Goal: Task Accomplishment & Management: Use online tool/utility

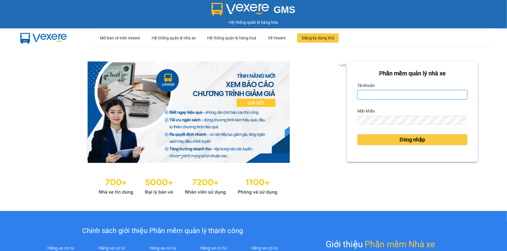
click at [404, 98] on input "Tài khoản" at bounding box center [412, 94] width 110 height 9
type input "loc.tienoanh"
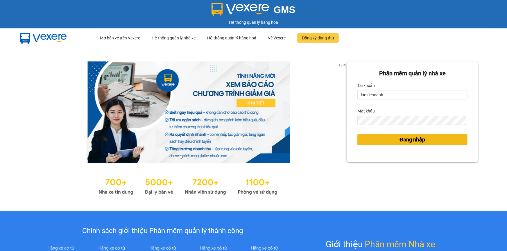
click at [382, 137] on button "Đăng nhập" at bounding box center [412, 139] width 110 height 11
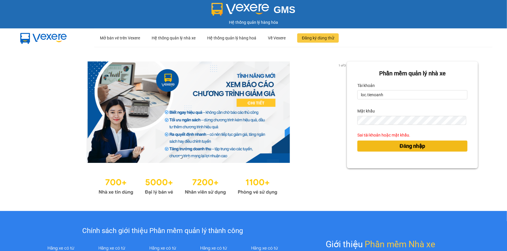
click at [384, 146] on button "Đăng nhập" at bounding box center [412, 146] width 110 height 11
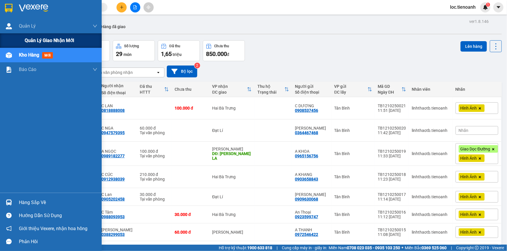
click at [45, 42] on span "Quản lý giao nhận mới" at bounding box center [49, 40] width 49 height 7
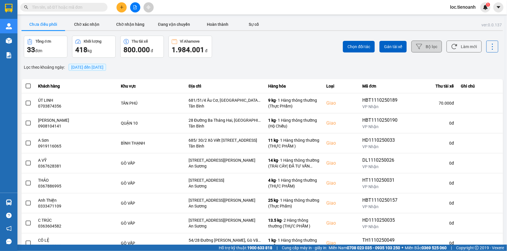
click at [411, 48] on button "Bộ lọc" at bounding box center [426, 47] width 30 height 12
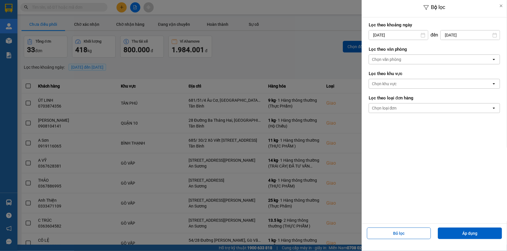
click at [401, 59] on div "Chọn văn phòng" at bounding box center [387, 60] width 30 height 6
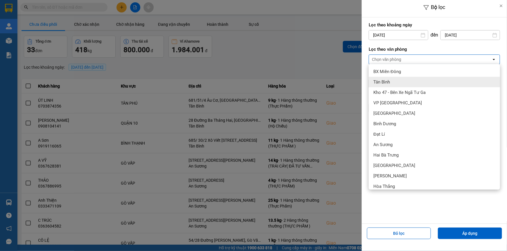
click at [401, 82] on div "Tân Bình" at bounding box center [433, 82] width 131 height 10
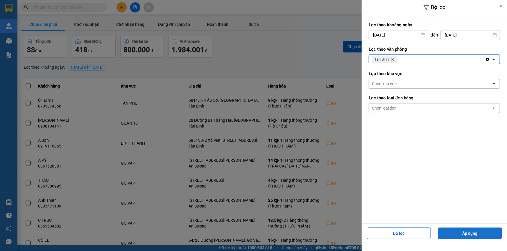
click at [461, 234] on button "Áp dụng" at bounding box center [470, 234] width 64 height 12
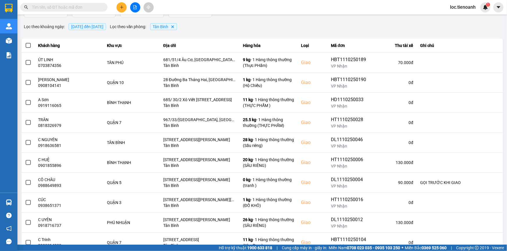
scroll to position [62, 0]
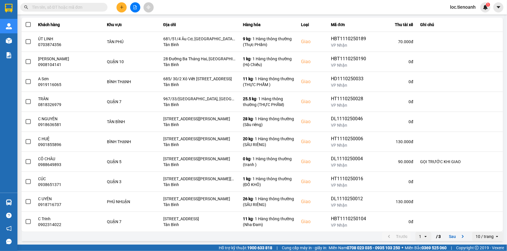
click at [482, 238] on div "10 / trang" at bounding box center [484, 237] width 18 height 6
click at [485, 223] on div "100 / trang" at bounding box center [483, 225] width 21 height 6
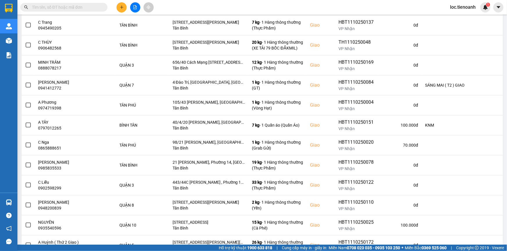
scroll to position [382, 0]
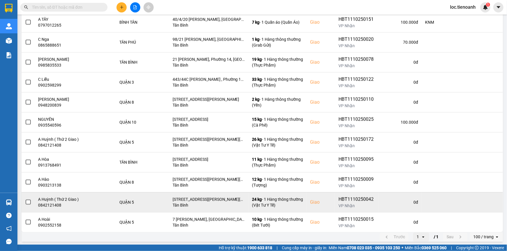
click at [32, 202] on td at bounding box center [27, 203] width 13 height 20
click at [27, 200] on span at bounding box center [28, 202] width 5 height 5
click at [25, 199] on input "checkbox" at bounding box center [25, 199] width 0 height 0
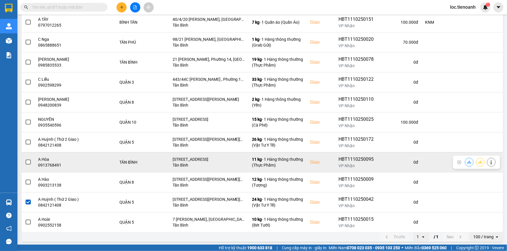
click at [27, 163] on span at bounding box center [28, 162] width 5 height 5
click at [25, 159] on input "checkbox" at bounding box center [25, 159] width 0 height 0
click at [28, 161] on span at bounding box center [28, 162] width 5 height 5
click at [25, 159] on input "checkbox" at bounding box center [25, 159] width 0 height 0
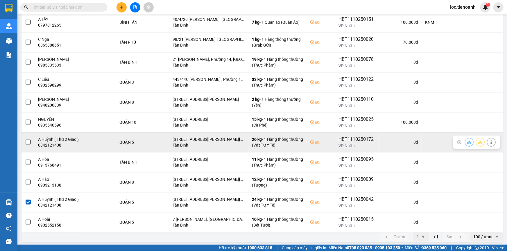
click at [30, 142] on span at bounding box center [28, 142] width 5 height 5
click at [25, 139] on input "checkbox" at bounding box center [25, 139] width 0 height 0
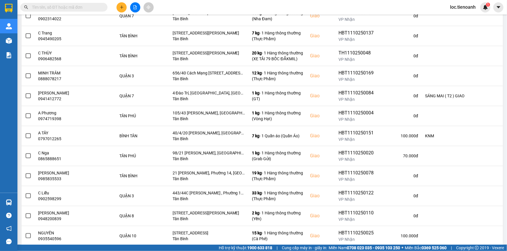
scroll to position [261, 0]
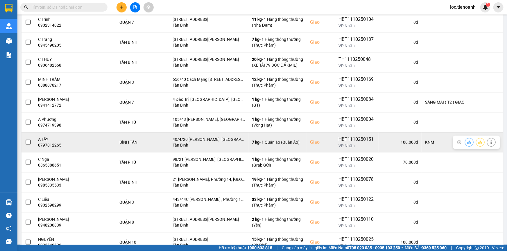
click at [27, 142] on span at bounding box center [28, 142] width 5 height 5
click at [25, 139] on input "checkbox" at bounding box center [25, 139] width 0 height 0
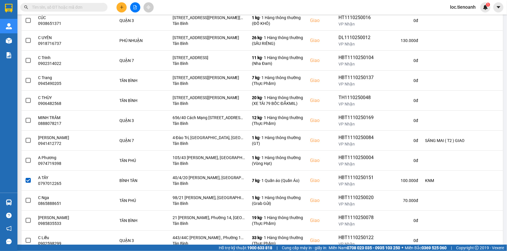
scroll to position [221, 0]
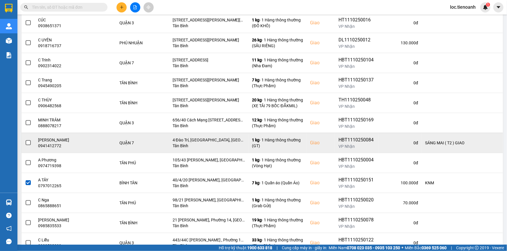
click at [26, 141] on span at bounding box center [28, 143] width 5 height 5
click at [25, 140] on input "checkbox" at bounding box center [25, 140] width 0 height 0
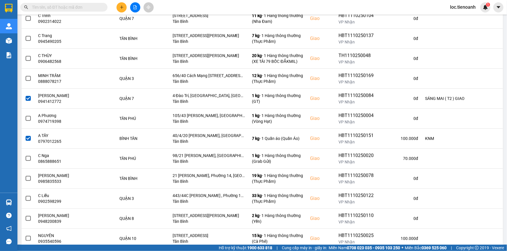
scroll to position [0, 0]
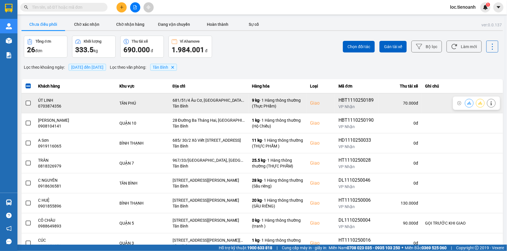
click at [489, 101] on icon at bounding box center [491, 103] width 4 height 4
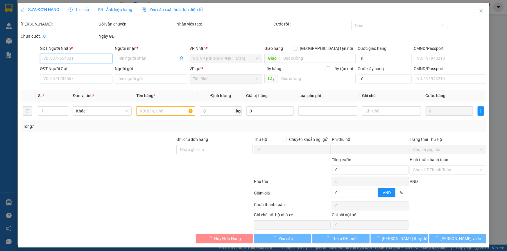
type input "0703874356"
type input "ÚT LINH"
checkbox input "true"
type input "681/51/4 Âu Cơ, Tân Thành, Tân Phú, Hồ Chí Minh"
type input "0935929225"
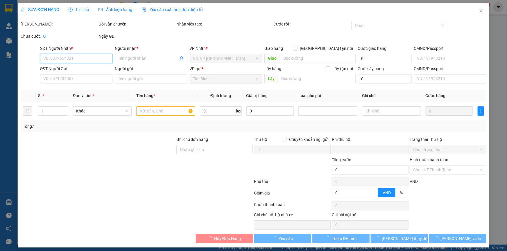
type input "A Tú"
type input "0"
type input "70.000"
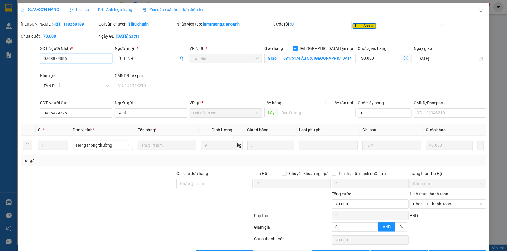
scroll to position [19, 0]
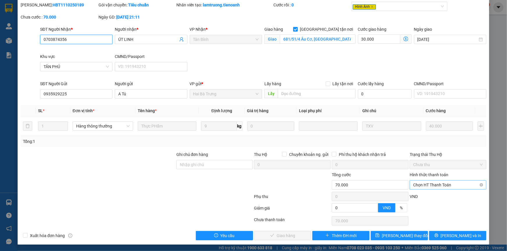
click at [443, 185] on span "Chọn HT Thanh Toán" at bounding box center [448, 185] width 70 height 9
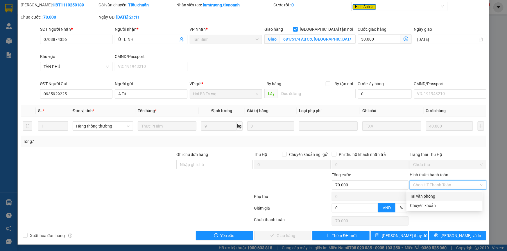
click at [431, 195] on div "Tại văn phòng" at bounding box center [444, 196] width 69 height 6
type input "0"
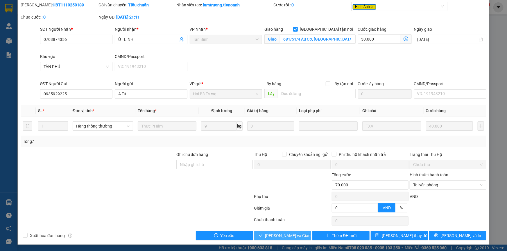
drag, startPoint x: 284, startPoint y: 235, endPoint x: 379, endPoint y: 188, distance: 105.7
click at [285, 234] on span "Lưu và Giao hàng" at bounding box center [293, 236] width 56 height 6
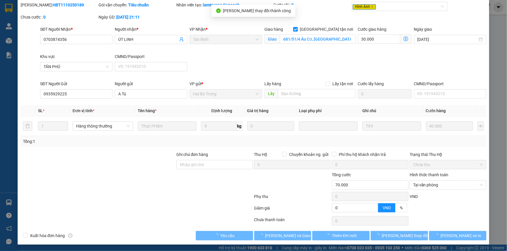
scroll to position [0, 0]
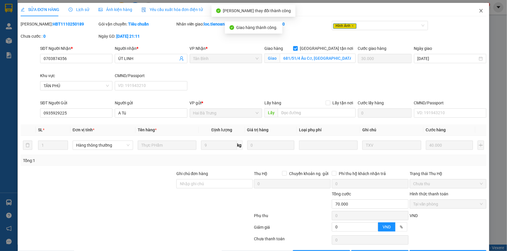
click at [480, 11] on span "Close" at bounding box center [481, 11] width 16 height 16
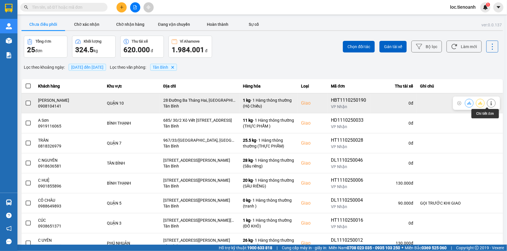
click at [489, 102] on icon at bounding box center [491, 103] width 4 height 4
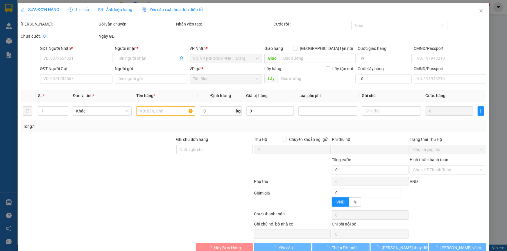
type input "0908104141"
type input "Hùng Lê"
checkbox input "true"
type input "28 Đường Ba Tháng Hai, Phường 12, Quận 10"
type input "0354670038"
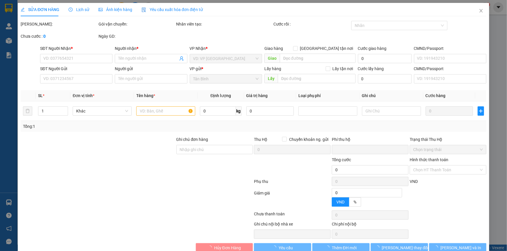
type input "A Long"
type input "0"
type input "80.000"
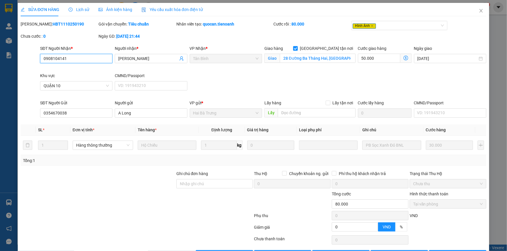
scroll to position [19, 0]
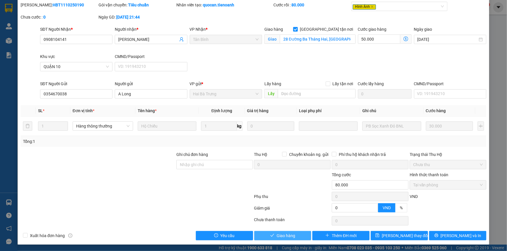
click at [281, 232] on button "Giao hàng" at bounding box center [282, 235] width 57 height 9
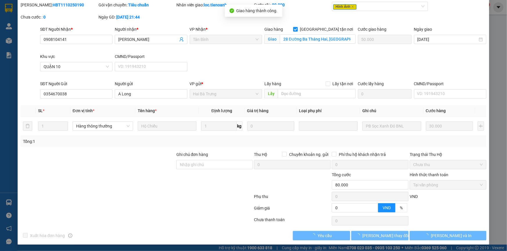
scroll to position [0, 0]
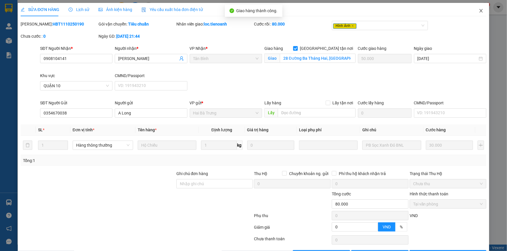
click at [479, 10] on icon "close" at bounding box center [480, 10] width 3 height 3
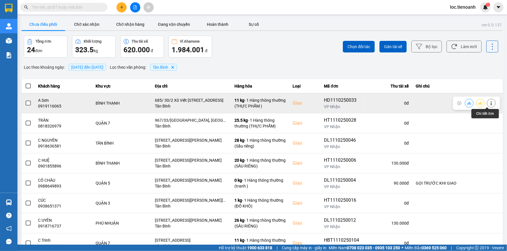
click at [489, 102] on icon at bounding box center [491, 103] width 4 height 4
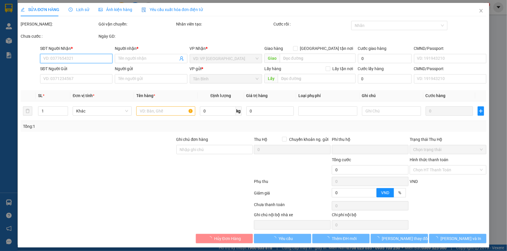
type input "0919116065"
type input "A Sơn"
checkbox input "true"
type input "685/ 30/2 Xô Viết Nghệ Tĩnh, Phường 26, Quận Bình Thạnh, Thành phố Hồ Chí Minh"
type input "0949349379"
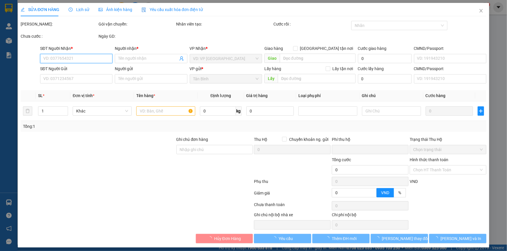
type input "C HẢI"
type input "0"
type input "110.000"
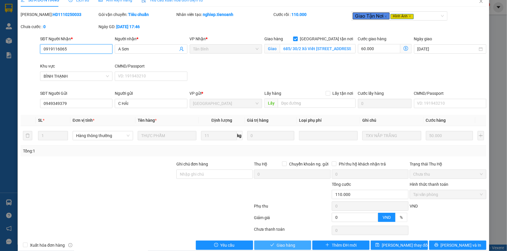
scroll to position [19, 0]
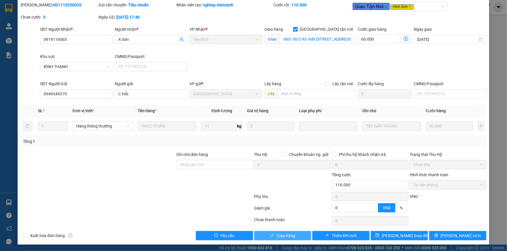
click at [297, 237] on button "Giao hàng" at bounding box center [282, 235] width 57 height 9
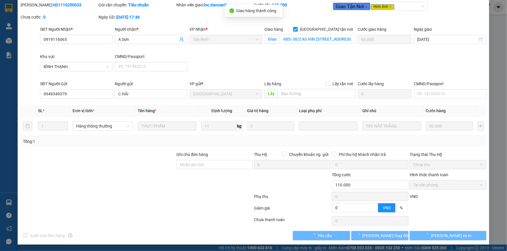
scroll to position [0, 0]
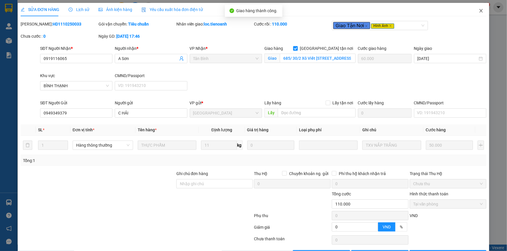
click at [479, 10] on icon "close" at bounding box center [481, 10] width 5 height 5
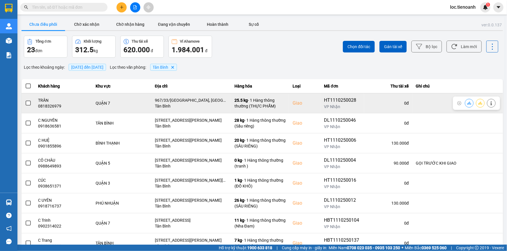
click at [489, 103] on icon at bounding box center [491, 103] width 4 height 4
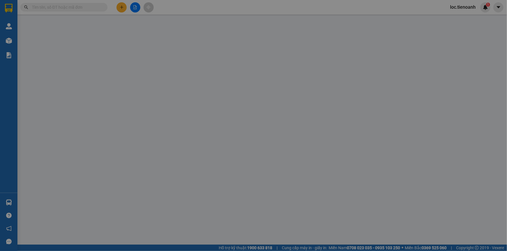
type input "0818326979"
type input "TRÂN"
checkbox input "true"
type input "967/33/7Trần Xuân Soạn, Tân Hưng, Quận 7, Hồ Chí Minh"
type input "0392374857"
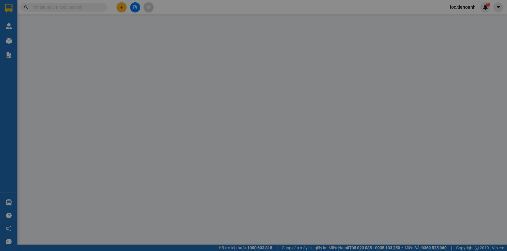
type input "C UYÊN"
type input "0"
type input "140.000"
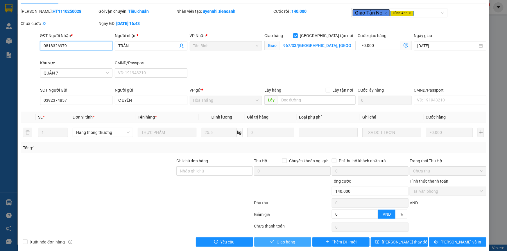
scroll to position [19, 0]
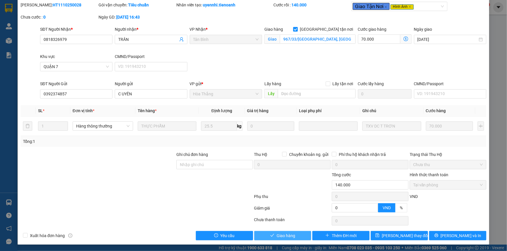
click at [283, 233] on span "Giao hàng" at bounding box center [285, 236] width 19 height 6
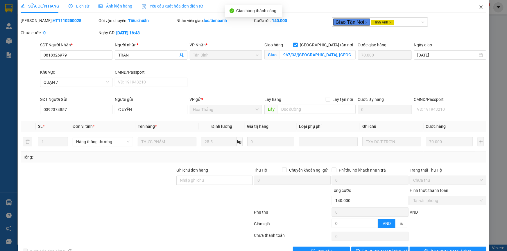
scroll to position [0, 0]
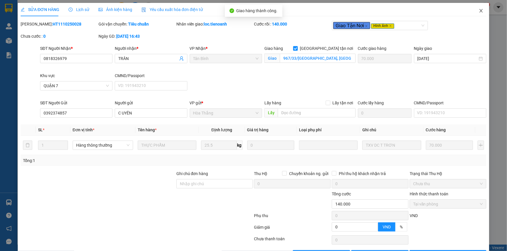
click at [479, 9] on icon "close" at bounding box center [481, 10] width 5 height 5
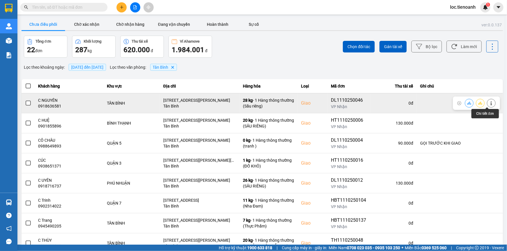
click at [490, 102] on icon at bounding box center [490, 103] width 1 height 4
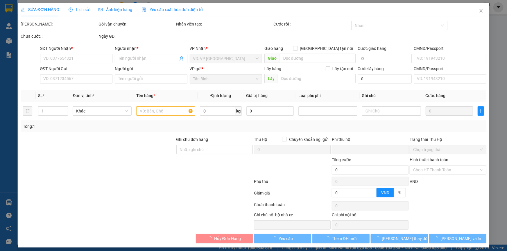
type input "0918636581"
type input "C NGUYÊN"
checkbox input "true"
type input "118/90/52 Phan Huy Ích, Phường 15, Tân Bình, Hồ Chí Minh"
type input "0914863190"
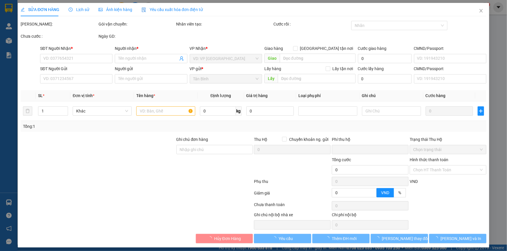
type input "Chú Hùng"
type input "0"
type input "140.000"
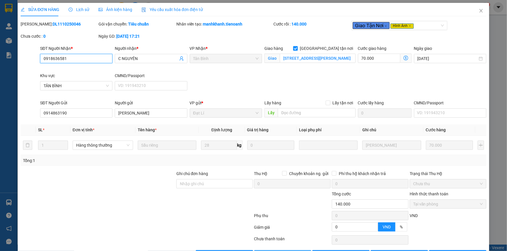
scroll to position [19, 0]
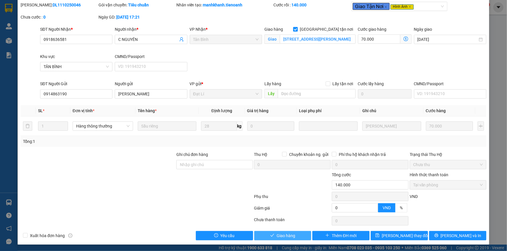
click at [270, 233] on button "Giao hàng" at bounding box center [282, 235] width 57 height 9
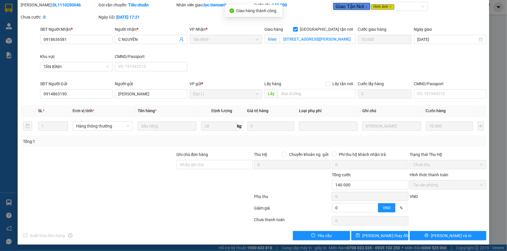
scroll to position [0, 0]
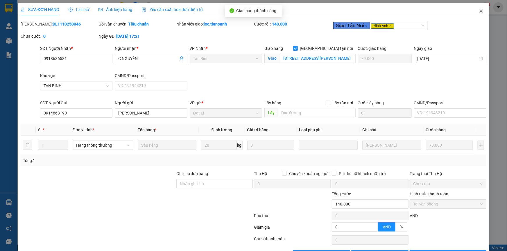
click at [479, 9] on icon "close" at bounding box center [481, 10] width 5 height 5
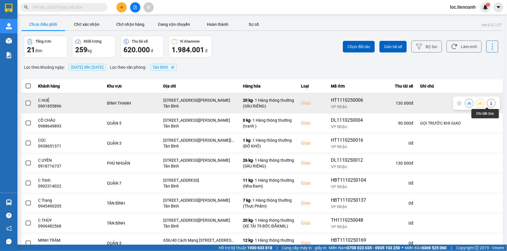
click at [490, 104] on icon at bounding box center [490, 103] width 1 height 4
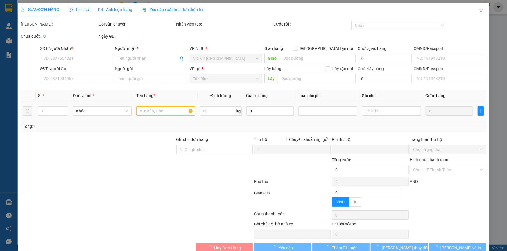
type input "0901855896"
type input "C HUỆ"
checkbox input "true"
type input "250/1/3 Đường Nguyễn Xí, Phường 13, Bình Thạnh, Hồ Chí Minh"
type input "0862912727"
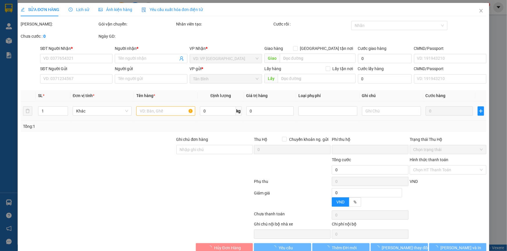
type input "THỦY"
type input "0"
type input "130.000"
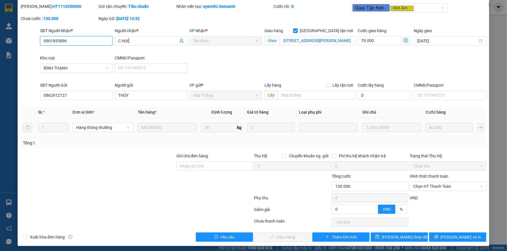
scroll to position [19, 0]
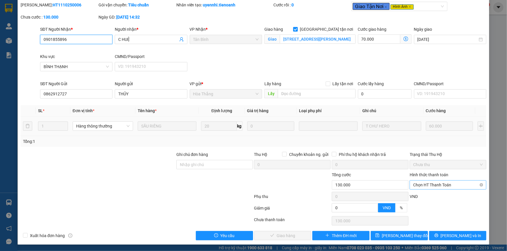
click at [445, 185] on span "Chọn HT Thanh Toán" at bounding box center [448, 185] width 70 height 9
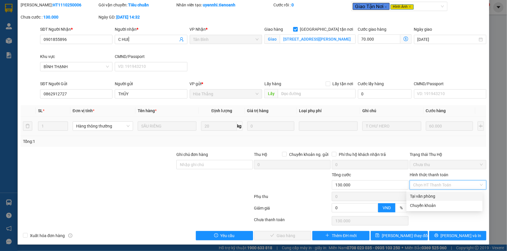
click at [432, 197] on div "Tại văn phòng" at bounding box center [444, 196] width 69 height 6
type input "0"
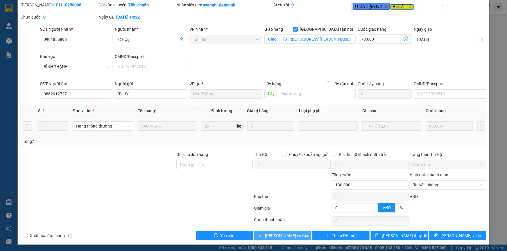
drag, startPoint x: 298, startPoint y: 233, endPoint x: 346, endPoint y: 200, distance: 58.0
click at [301, 232] on button "Lưu và Giao hàng" at bounding box center [282, 235] width 57 height 9
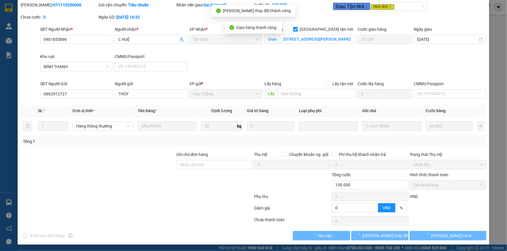
scroll to position [0, 0]
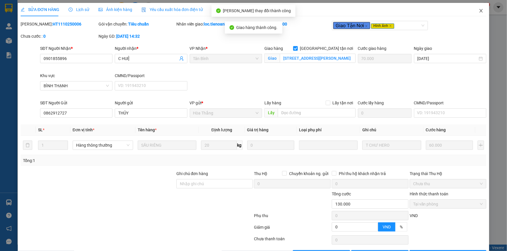
click at [479, 10] on icon "close" at bounding box center [481, 10] width 5 height 5
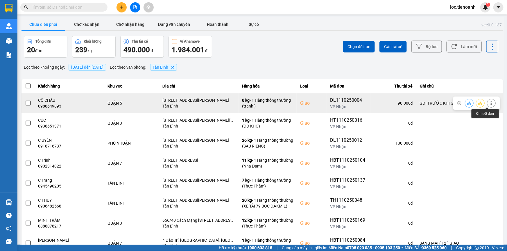
click at [489, 103] on icon at bounding box center [491, 103] width 4 height 4
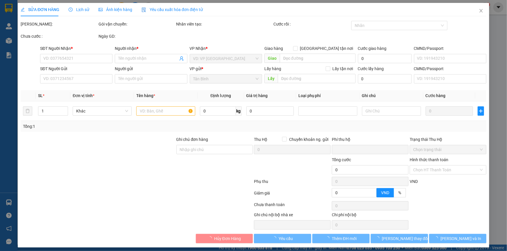
type input "0988649893"
type input "CÔ CHÂU"
checkbox input "true"
type input "24 Chiêu Anh Các, Phường 5, Quận 5, Hồ Chí Minh"
type input "0906581442"
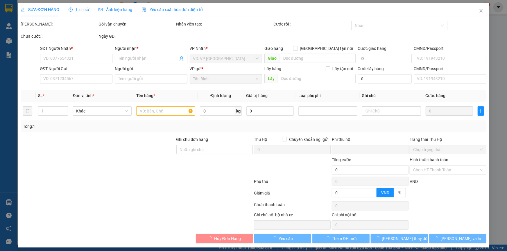
type input "Chú Phong"
type input "GỌI TRƯỚC KHI GIAO"
type input "0"
type input "90.000"
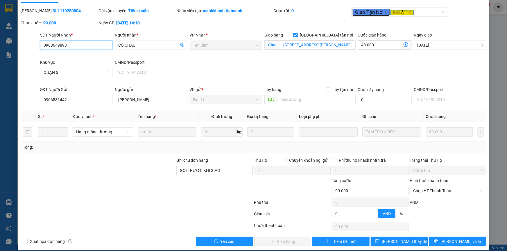
scroll to position [19, 0]
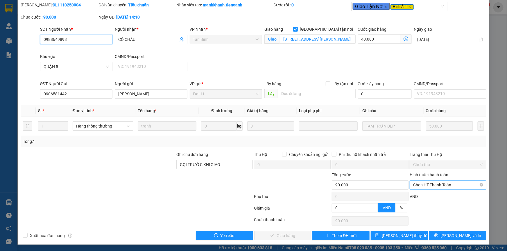
click at [434, 184] on span "Chọn HT Thanh Toán" at bounding box center [448, 185] width 70 height 9
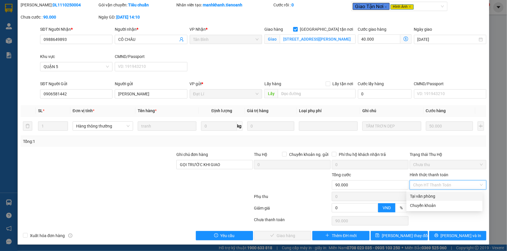
click at [423, 195] on div "Tại văn phòng" at bounding box center [444, 196] width 69 height 6
type input "0"
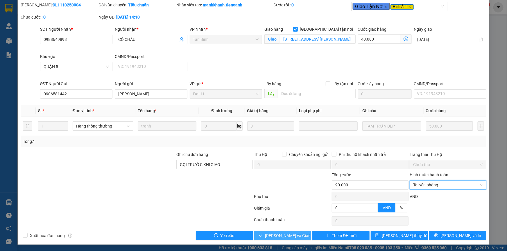
click at [280, 233] on span "Lưu và Giao hàng" at bounding box center [293, 236] width 56 height 6
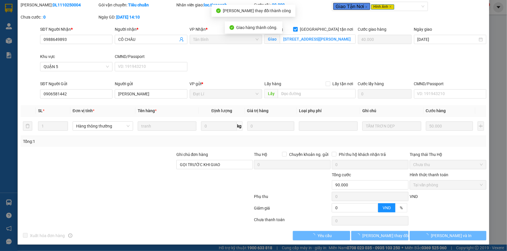
scroll to position [0, 0]
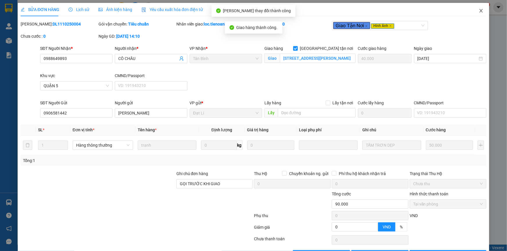
click at [479, 9] on icon "close" at bounding box center [481, 10] width 5 height 5
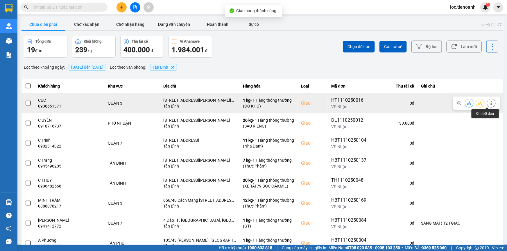
click at [491, 102] on button at bounding box center [491, 103] width 8 height 10
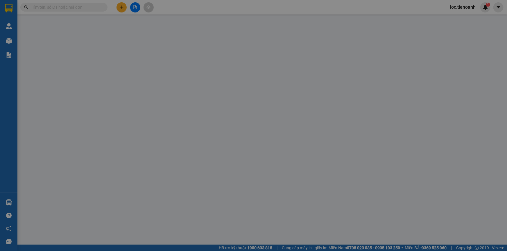
type input "0938651371"
type input "CÚC"
checkbox input "true"
type input "134/109/2D Lý Chính Thắng, Võ Thị Sáu, Quận 3, Hồ Chí Minh"
type input "0982862698"
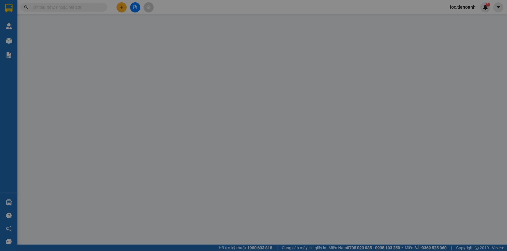
type input "THẦY NGỌC"
type input "0"
type input "80.000"
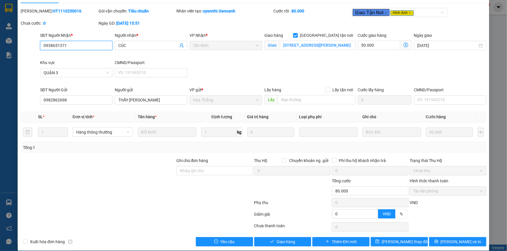
scroll to position [19, 0]
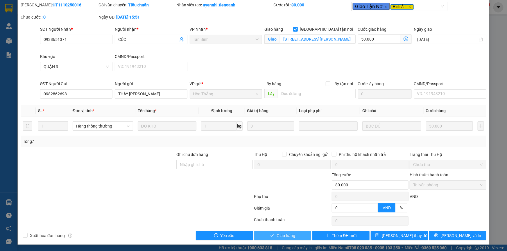
drag, startPoint x: 277, startPoint y: 235, endPoint x: 294, endPoint y: 217, distance: 24.0
click at [278, 232] on button "Giao hàng" at bounding box center [282, 235] width 57 height 9
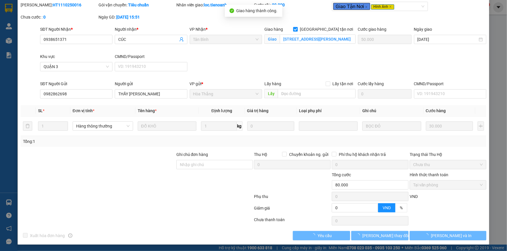
scroll to position [0, 0]
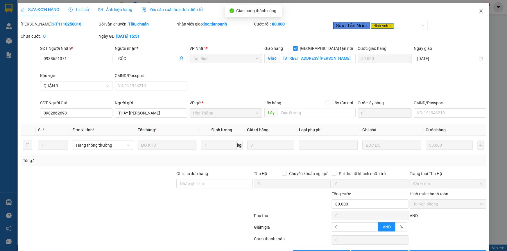
click at [479, 9] on icon "close" at bounding box center [481, 10] width 5 height 5
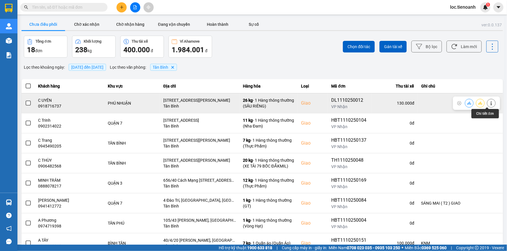
click at [489, 103] on icon at bounding box center [491, 103] width 4 height 4
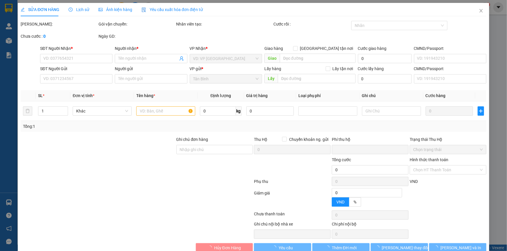
type input "0918716737"
type input "C UYÊN"
checkbox input "true"
type input "293 Huỳnh Văn Bánh, Phường 11, Phú Nhuận, Hồ Chí Minh"
type input "0912838587"
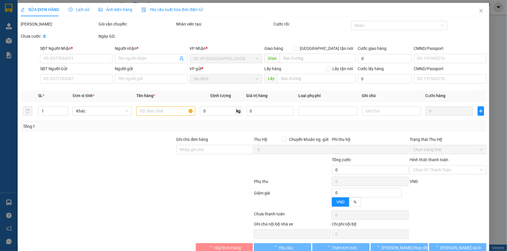
type input "0"
type input "130.000"
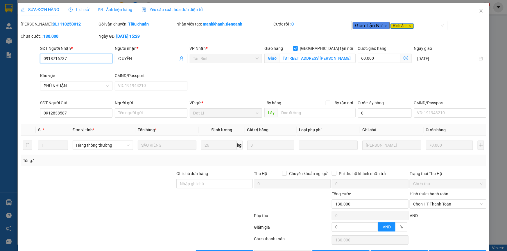
scroll to position [19, 0]
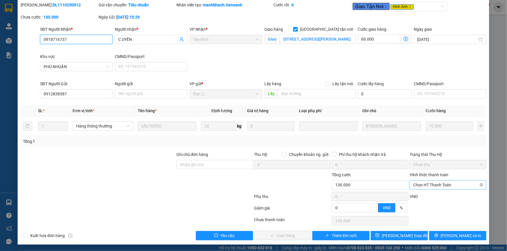
click at [427, 186] on span "Chọn HT Thanh Toán" at bounding box center [448, 185] width 70 height 9
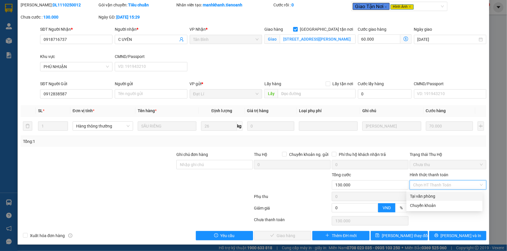
drag, startPoint x: 415, startPoint y: 197, endPoint x: 370, endPoint y: 199, distance: 45.4
click at [415, 197] on div "Tại văn phòng" at bounding box center [444, 196] width 69 height 6
type input "0"
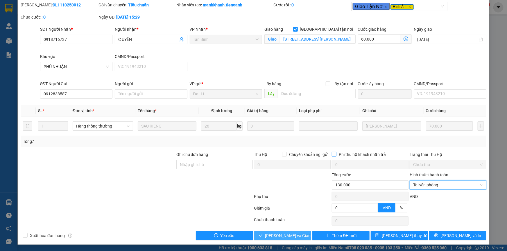
drag, startPoint x: 275, startPoint y: 237, endPoint x: 345, endPoint y: 155, distance: 107.7
click at [279, 233] on span "Lưu và Giao hàng" at bounding box center [293, 236] width 56 height 6
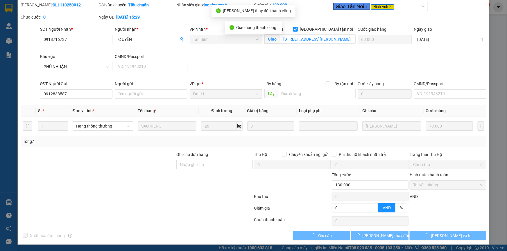
scroll to position [0, 0]
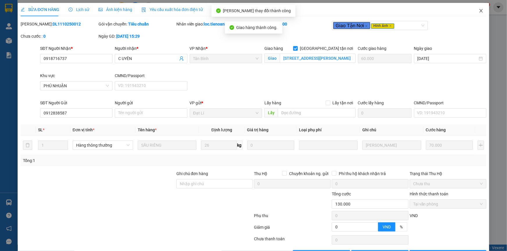
click at [479, 12] on icon "close" at bounding box center [481, 10] width 5 height 5
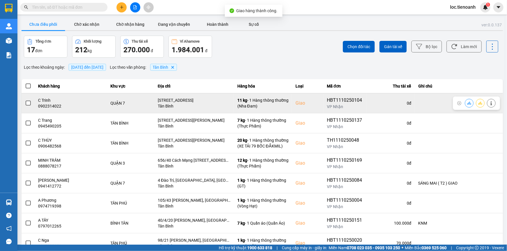
click at [490, 102] on icon at bounding box center [490, 103] width 1 height 4
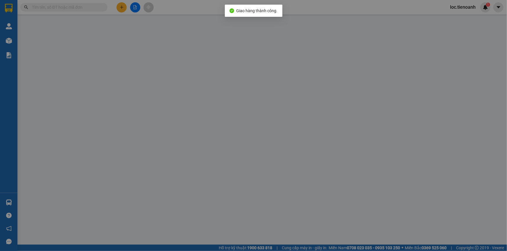
type input "0902314022"
type input "C Trinh"
checkbox input "true"
type input "57 đường số 14, KDC Him Lam, Tân Hưng, Quận 7"
type input "0706100279"
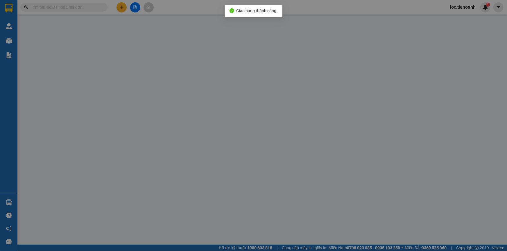
type input "A Ngà"
type input "0"
type input "210.000"
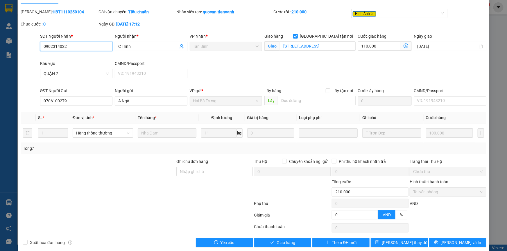
scroll to position [19, 0]
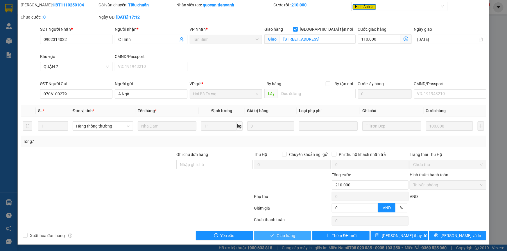
drag, startPoint x: 274, startPoint y: 237, endPoint x: 287, endPoint y: 228, distance: 15.5
click at [276, 236] on span "Giao hàng" at bounding box center [285, 236] width 19 height 6
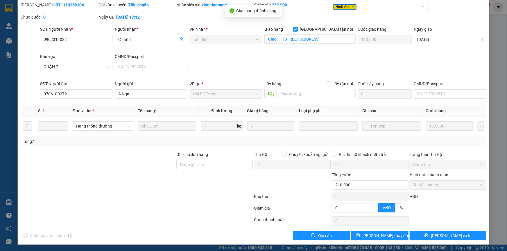
scroll to position [0, 0]
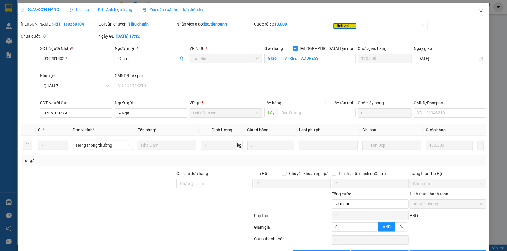
click at [479, 10] on icon "close" at bounding box center [481, 10] width 5 height 5
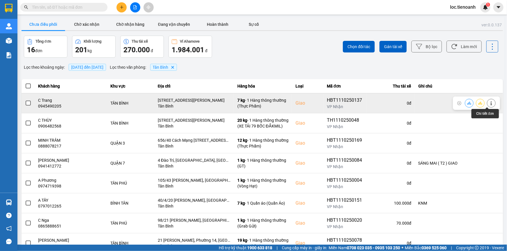
click at [489, 104] on icon at bounding box center [491, 103] width 4 height 4
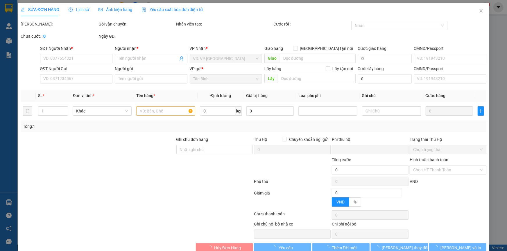
type input "0945490205"
type input "C Trang"
checkbox input "true"
type input "21/21 Lê Duy Nhuận, Phường 12, Tân Bình, Hồ Chí Minh"
type input "0386349826"
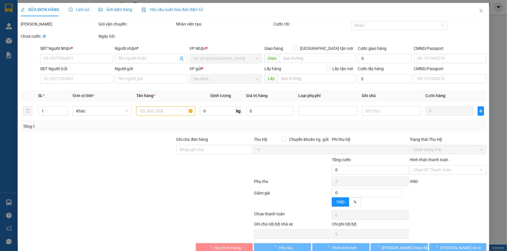
type input "Cô Huyền"
type input "0"
type input "70.000"
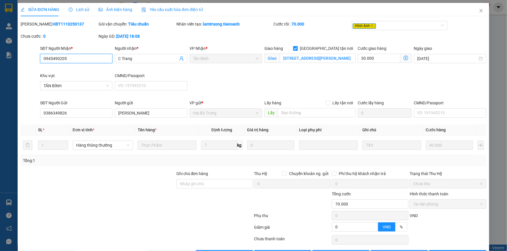
scroll to position [19, 0]
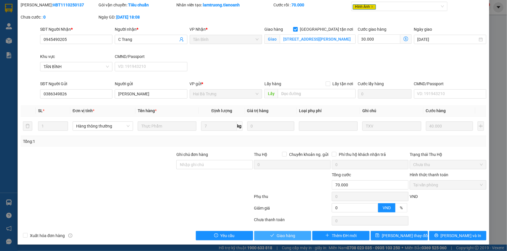
click at [288, 233] on span "Giao hàng" at bounding box center [285, 236] width 19 height 6
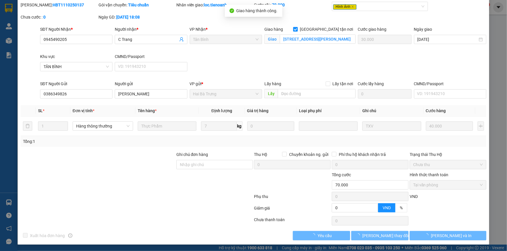
scroll to position [0, 0]
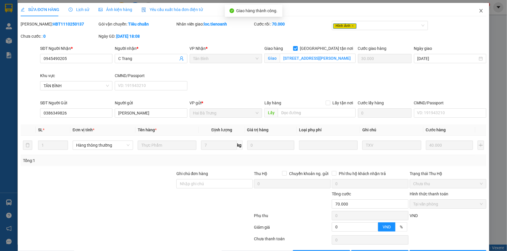
click at [479, 11] on icon "close" at bounding box center [481, 10] width 5 height 5
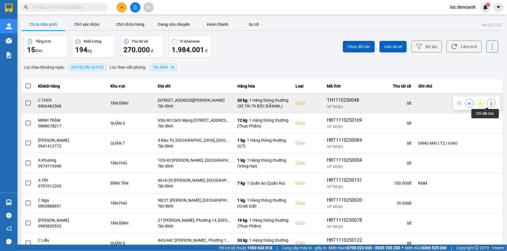
click at [490, 102] on icon at bounding box center [490, 103] width 1 height 4
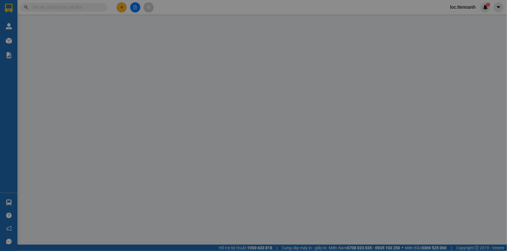
type input "0906482568"
type input "C THÙY"
checkbox input "true"
type input "184/30 Phạm Văn Hai, phường 3, Tân Bình, Thành phố Hồ Chí Minh, Việt Nam"
type input "0"
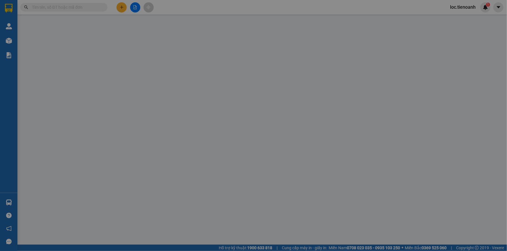
type input "90.000"
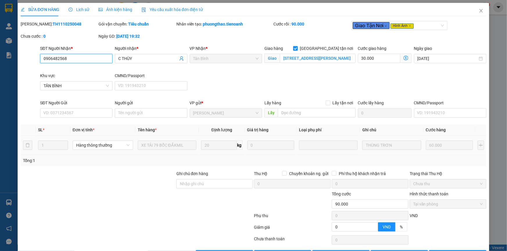
scroll to position [19, 0]
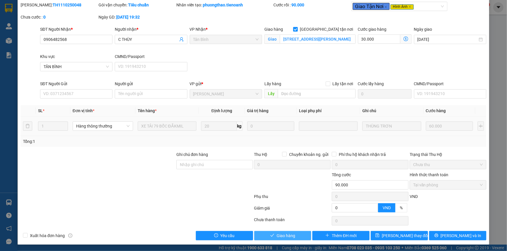
click at [288, 238] on span "Giao hàng" at bounding box center [285, 236] width 19 height 6
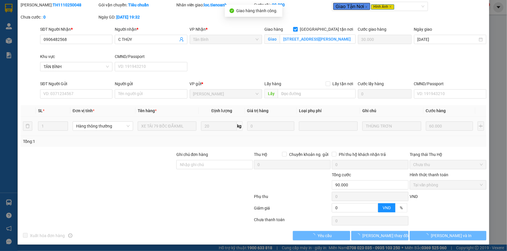
scroll to position [0, 0]
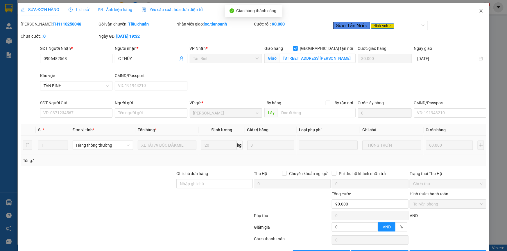
click at [479, 12] on icon "close" at bounding box center [481, 10] width 5 height 5
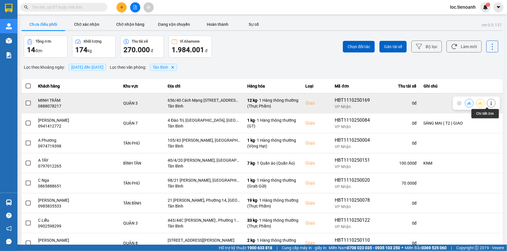
click at [487, 102] on button at bounding box center [491, 103] width 8 height 10
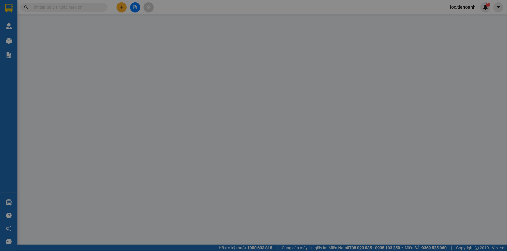
type input "0888078217"
type input "MINH TRÂM"
checkbox input "true"
type input "656/40 Cách Mạng Tháng 8, Phường 11, Quận 3, Hồ Chí Minh"
type input "0914055722"
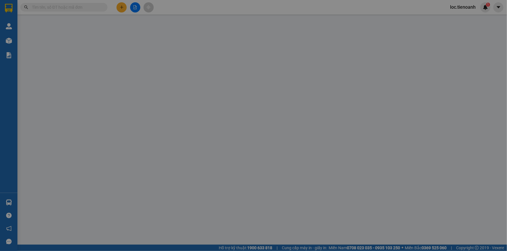
type input "Cô Thuận"
type input "0"
type input "100.000"
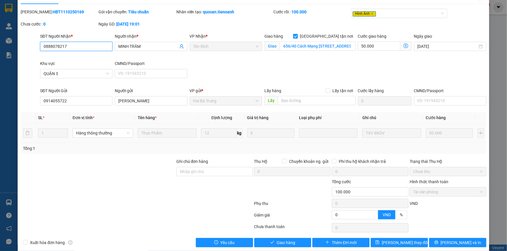
scroll to position [19, 0]
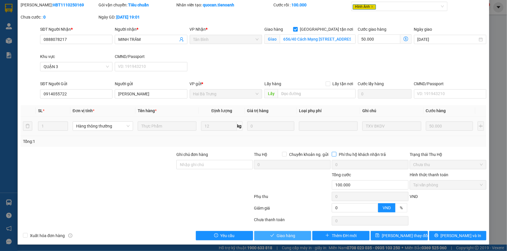
drag, startPoint x: 288, startPoint y: 236, endPoint x: 379, endPoint y: 157, distance: 120.2
click at [290, 233] on span "Giao hàng" at bounding box center [285, 236] width 19 height 6
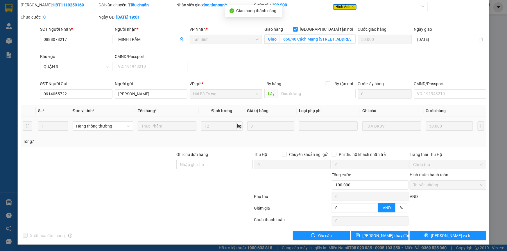
scroll to position [0, 0]
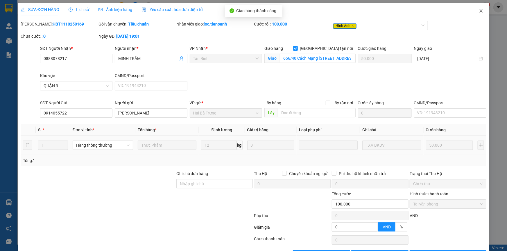
click at [479, 8] on span "Close" at bounding box center [481, 11] width 16 height 16
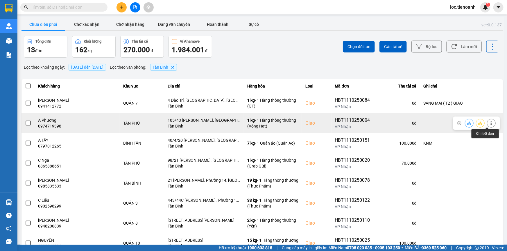
click at [488, 121] on button at bounding box center [491, 123] width 8 height 10
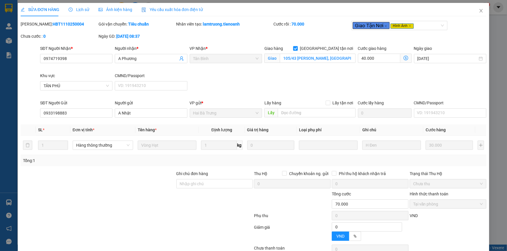
type input "0974719398"
type input "A Phương"
checkbox input "true"
type input "105/43 Lê Sát, Tân Quý, Tân Phú, Hồ Chí Minh"
type input "0933198883"
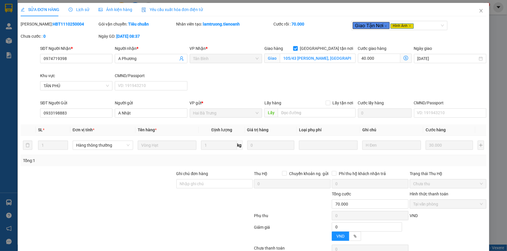
type input "A Nhật"
type input "0"
type input "70.000"
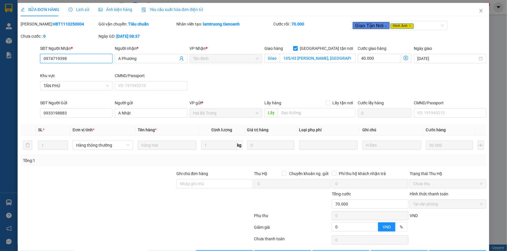
scroll to position [19, 0]
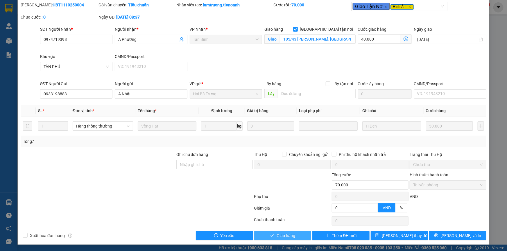
drag, startPoint x: 275, startPoint y: 235, endPoint x: 346, endPoint y: 172, distance: 94.8
click at [281, 230] on div "Total Paid Fee 70.000 Total UnPaid Fee 0 Cash Collection Total Fee Mã ĐH: HBT11…" at bounding box center [253, 121] width 465 height 239
click at [287, 236] on span "Giao hàng" at bounding box center [285, 236] width 19 height 6
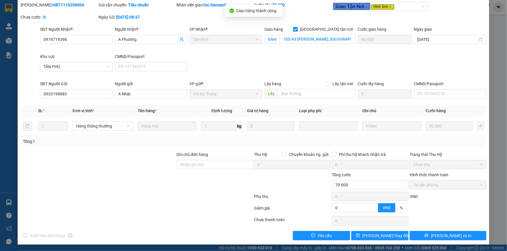
scroll to position [0, 0]
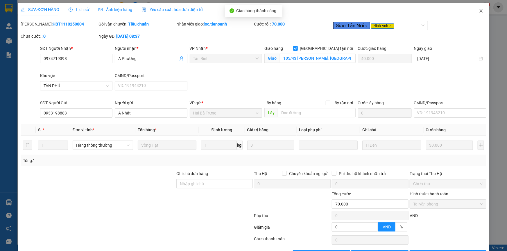
click at [474, 10] on span "Close" at bounding box center [481, 11] width 16 height 16
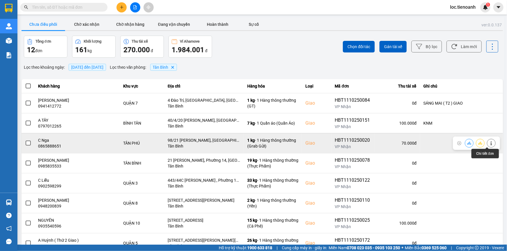
click at [490, 142] on button at bounding box center [491, 143] width 8 height 10
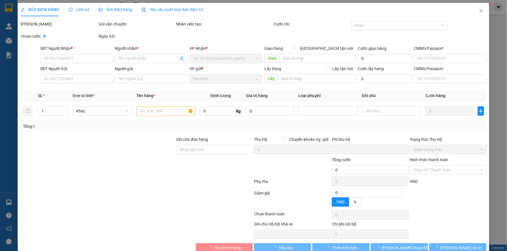
type input "0865888651"
type input "C Nga"
checkbox input "true"
type input "98/21 Trần Quang Cơ, Phú Thạnh, Tân Phú, Hồ Chí Minh"
type input "0915200014"
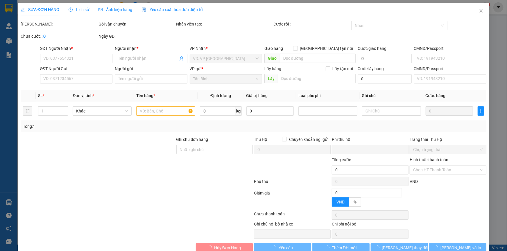
type input "A Lâm"
type input "0"
type input "70.000"
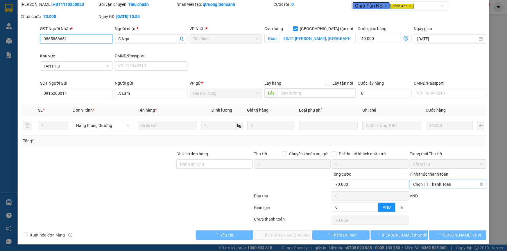
scroll to position [19, 0]
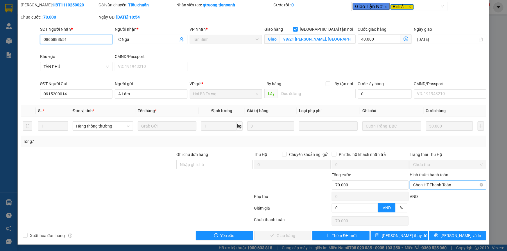
click at [427, 186] on span "Chọn HT Thanh Toán" at bounding box center [448, 185] width 70 height 9
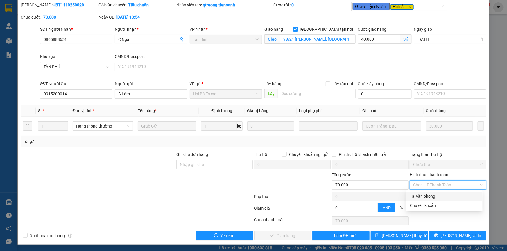
click at [422, 195] on div "Tại văn phòng" at bounding box center [444, 196] width 69 height 6
type input "0"
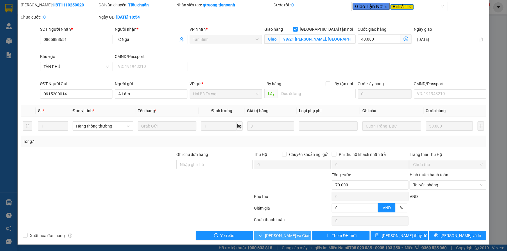
drag, startPoint x: 278, startPoint y: 232, endPoint x: 327, endPoint y: 200, distance: 58.7
click at [279, 230] on div "Total Paid Fee 0 Total UnPaid Fee 70.000 Cash Collection Total Fee Mã ĐH: HBT11…" at bounding box center [253, 121] width 465 height 239
click at [286, 235] on span "Lưu và Giao hàng" at bounding box center [293, 236] width 56 height 6
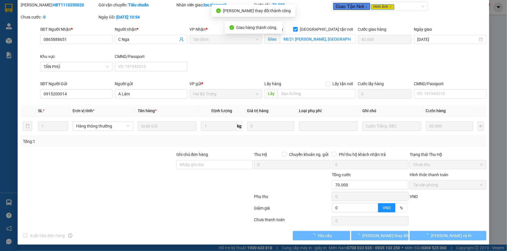
scroll to position [0, 0]
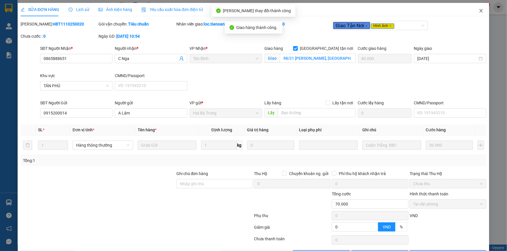
click at [479, 11] on icon "close" at bounding box center [481, 10] width 5 height 5
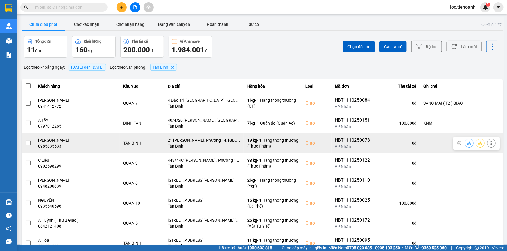
click at [490, 142] on icon at bounding box center [490, 143] width 1 height 4
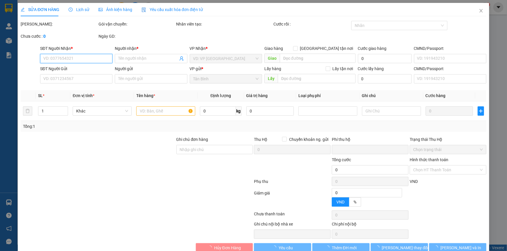
type input "0985835533"
type input "C Nguyên"
checkbox input "true"
type input "21 Trương Công Định, Phường 14, Tân Bình, Hồ Chí Minh"
type input "0944555814"
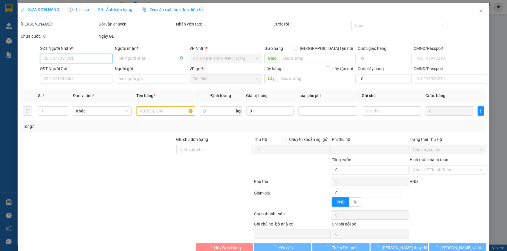
type input "A Dư"
type input "241804154"
type input "0"
type input "100.000"
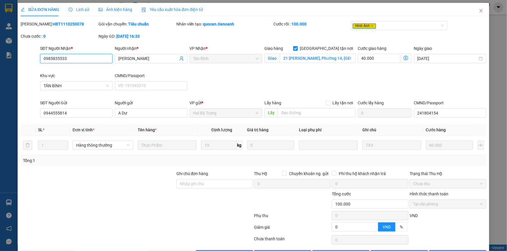
scroll to position [19, 0]
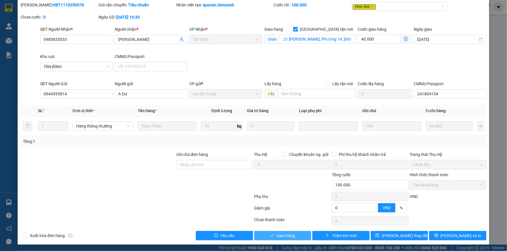
drag, startPoint x: 278, startPoint y: 235, endPoint x: 301, endPoint y: 211, distance: 33.3
click at [278, 234] on span "Giao hàng" at bounding box center [285, 236] width 19 height 6
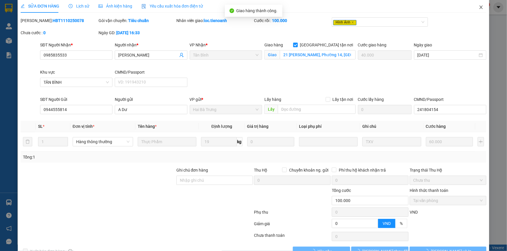
scroll to position [0, 0]
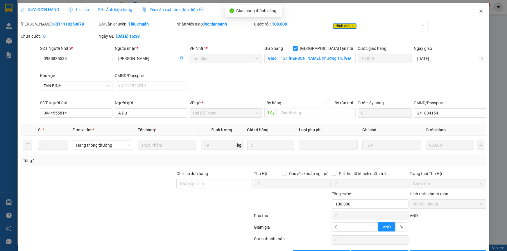
click at [479, 10] on icon "close" at bounding box center [481, 10] width 5 height 5
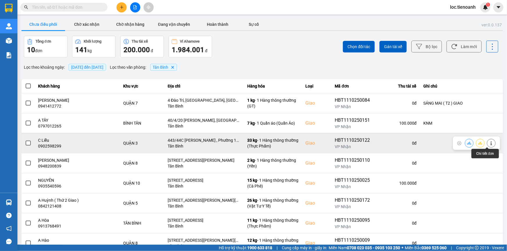
click at [489, 145] on icon at bounding box center [491, 143] width 4 height 4
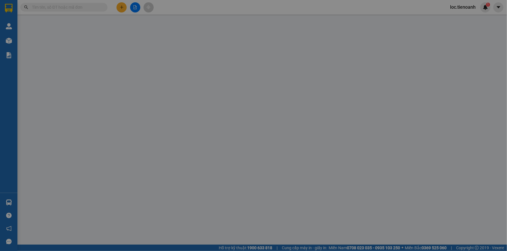
type input "0902598299"
type input "C Liễu"
checkbox input "true"
type input "443/44C Lê Văn Sỹ , Phường 12 , Quận 3"
type input "0914550799"
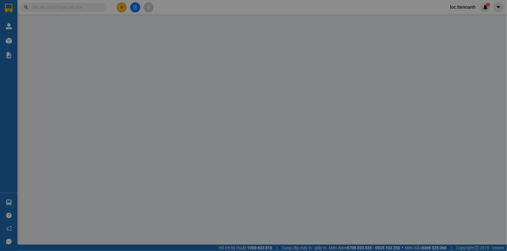
type input "C Ngân"
type input "0"
type input "160.000"
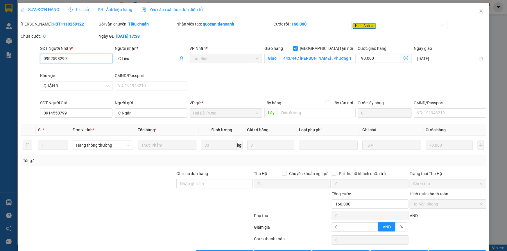
scroll to position [19, 0]
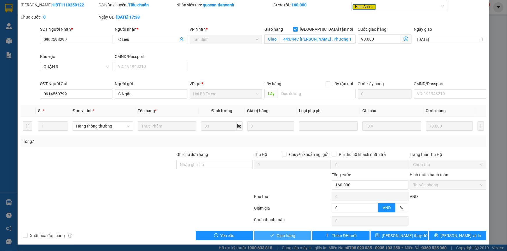
click at [285, 232] on button "Giao hàng" at bounding box center [282, 235] width 57 height 9
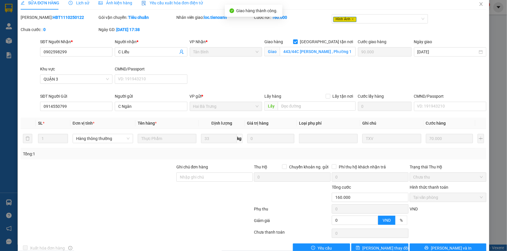
scroll to position [0, 0]
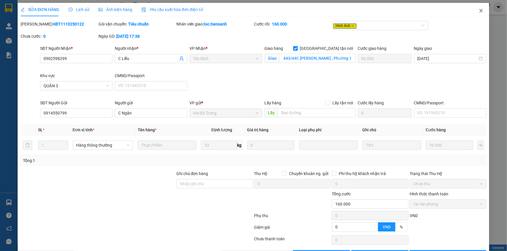
click at [479, 11] on icon "close" at bounding box center [481, 10] width 5 height 5
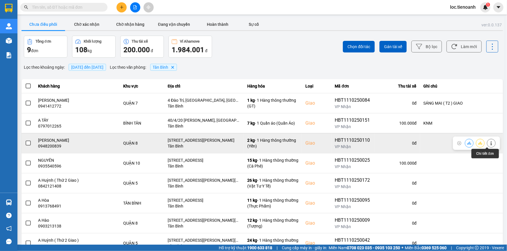
click at [490, 142] on button at bounding box center [491, 143] width 8 height 10
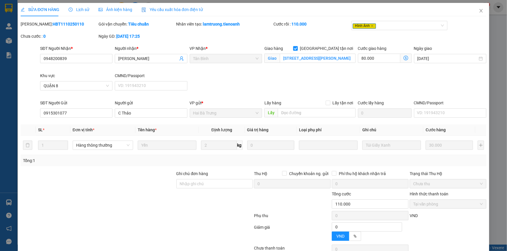
type input "0948200839"
type input "C Linh"
checkbox input "true"
type input "8 Đường 102 Cao Lỗ, phường 4, Quận 8, Hồ Chí Minh"
type input "0915301077"
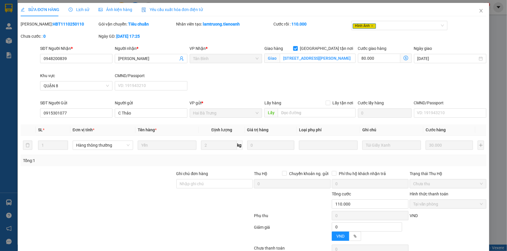
type input "C Thảo"
type input "0"
type input "110.000"
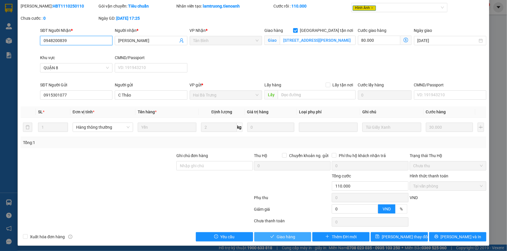
scroll to position [19, 0]
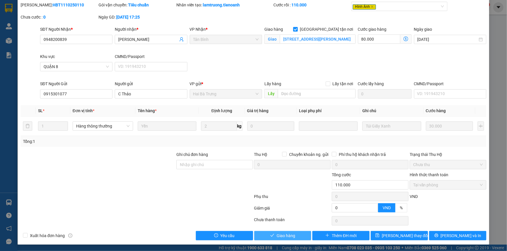
click at [296, 236] on button "Giao hàng" at bounding box center [282, 235] width 57 height 9
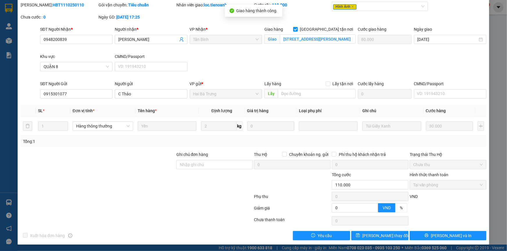
scroll to position [0, 0]
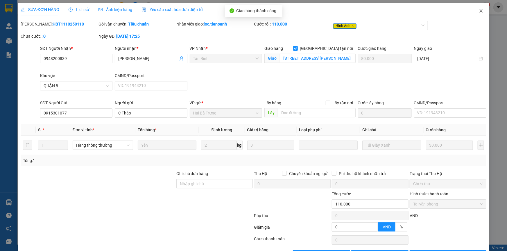
click at [479, 10] on icon "close" at bounding box center [481, 10] width 5 height 5
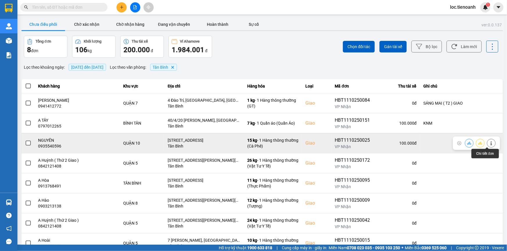
click at [489, 144] on icon at bounding box center [491, 143] width 4 height 4
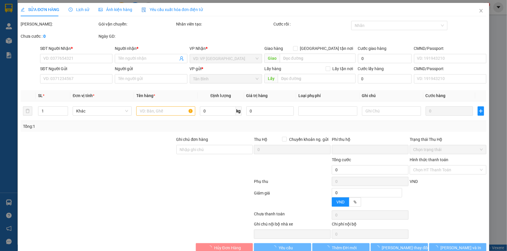
type input "0935540596"
type input "NGUYÊN"
checkbox input "true"
type input "288/10 Hoà Hưng, Phường 13, Quận 10, Thành phố Hồ Chí Minh"
type input "0978979242"
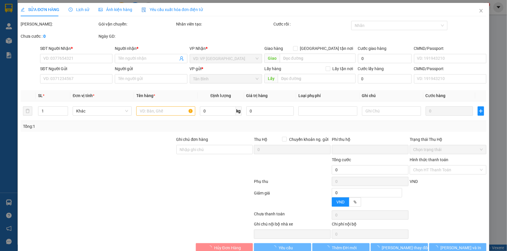
type input "C Thơm"
type input "036184014852"
type input "0"
type input "100.000"
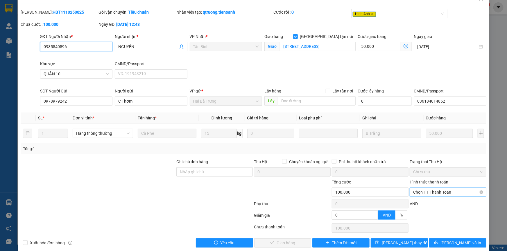
scroll to position [19, 0]
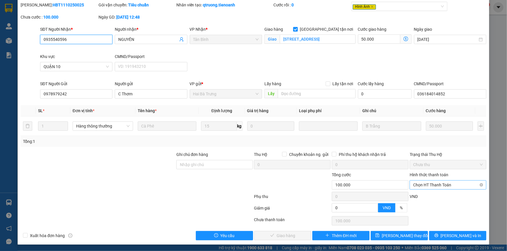
click at [433, 184] on span "Chọn HT Thanh Toán" at bounding box center [448, 185] width 70 height 9
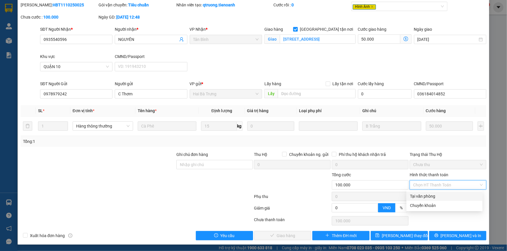
click at [427, 197] on div "Tại văn phòng" at bounding box center [444, 196] width 69 height 6
type input "0"
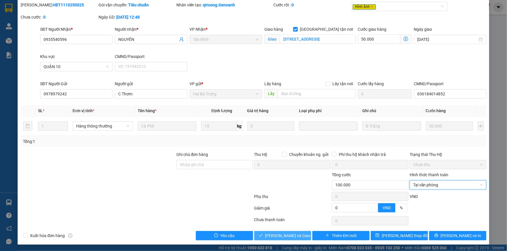
click at [286, 236] on span "Lưu và Giao hàng" at bounding box center [293, 236] width 56 height 6
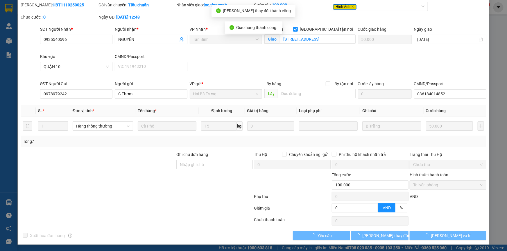
scroll to position [0, 0]
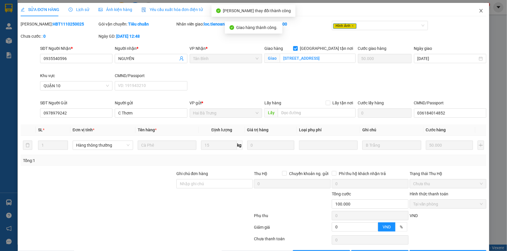
click at [479, 12] on icon "close" at bounding box center [480, 10] width 3 height 3
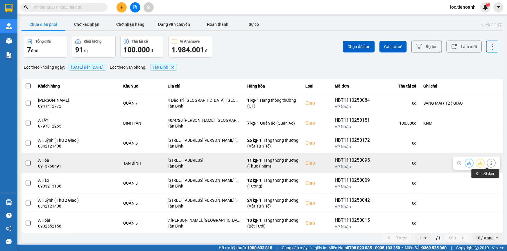
click at [490, 162] on button at bounding box center [491, 163] width 8 height 10
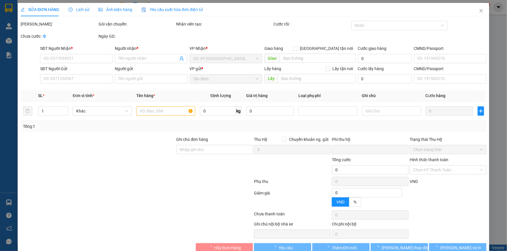
type input "0913768491"
type input "A Hòa"
checkbox input "true"
type input "536/52 Âu Cơ, Phường 10, Tân Bình, Hồ Chí Minh"
type input "0917971333"
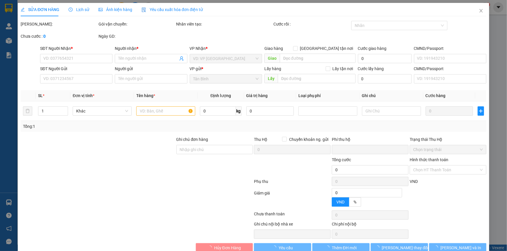
type input "C HẰNG"
type input "0"
type input "90.000"
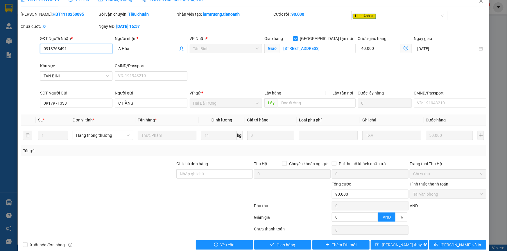
scroll to position [19, 0]
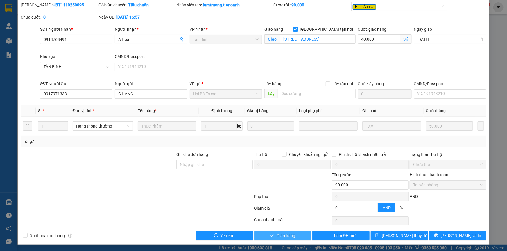
click at [283, 233] on span "Giao hàng" at bounding box center [285, 236] width 19 height 6
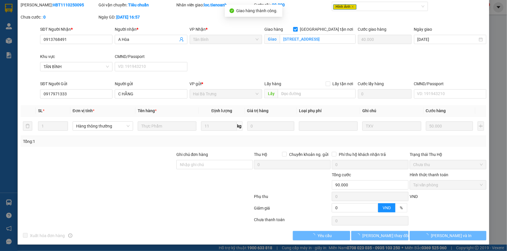
scroll to position [0, 0]
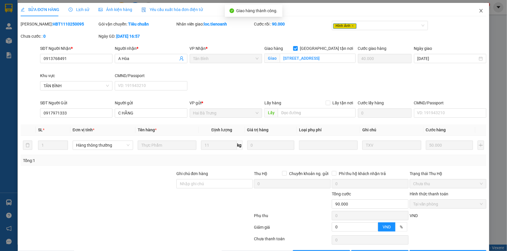
click at [479, 10] on icon "close" at bounding box center [481, 10] width 5 height 5
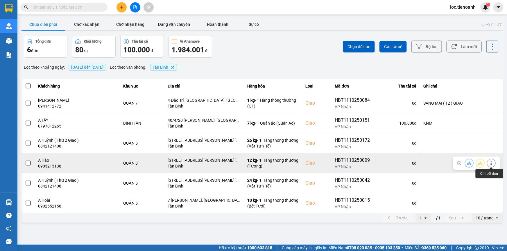
click at [491, 162] on icon at bounding box center [490, 163] width 1 height 4
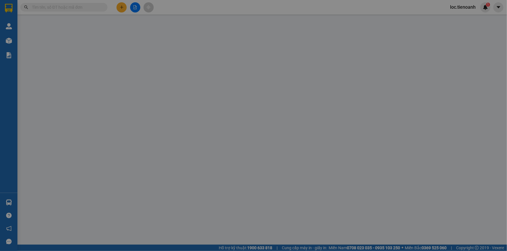
type input "0903213138"
type input "A Hào"
checkbox input "true"
type input "288/75 Dương Bá Trạc, Phường 2, Quận 8, Hồ Chí Minh"
type input "0941942828"
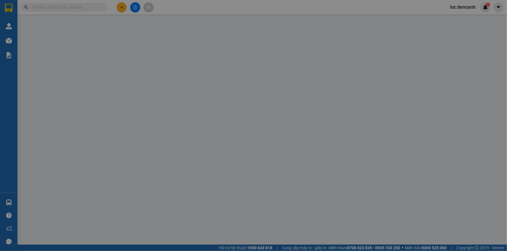
type input "A Đức"
type input "0"
type input "130.000"
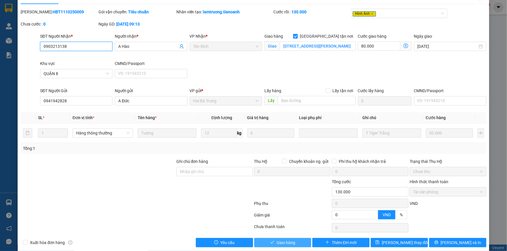
scroll to position [19, 0]
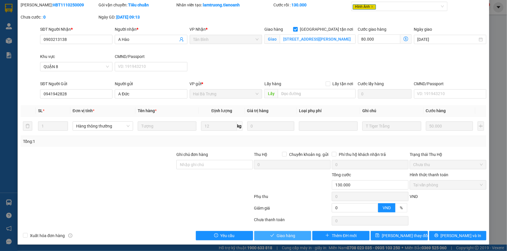
click at [278, 234] on span "Giao hàng" at bounding box center [285, 236] width 19 height 6
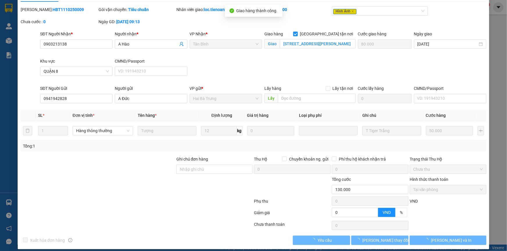
scroll to position [0, 0]
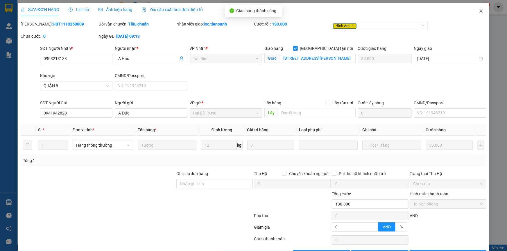
click at [479, 10] on icon "close" at bounding box center [480, 10] width 3 height 3
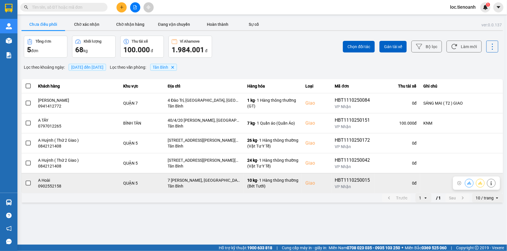
click at [494, 183] on button at bounding box center [491, 183] width 8 height 10
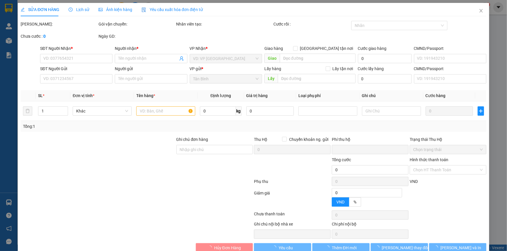
type input "0902552158"
type input "A Hoài"
checkbox input "true"
type input "7 Phạm Hữu Chí, Phường 12, Quận 5"
type input "0966445199"
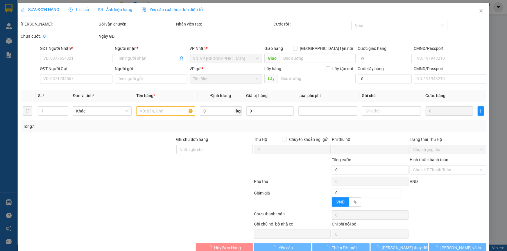
type input "A Tình"
type input "0"
type input "90.000"
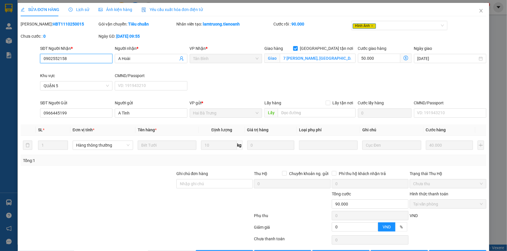
scroll to position [19, 0]
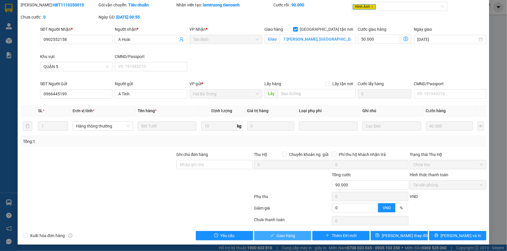
click at [279, 234] on span "Giao hàng" at bounding box center [285, 236] width 19 height 6
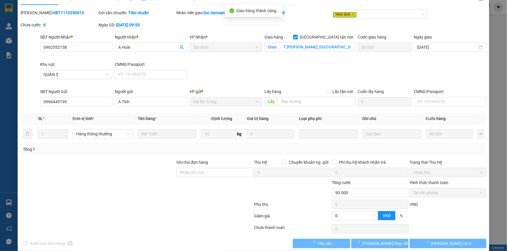
scroll to position [0, 0]
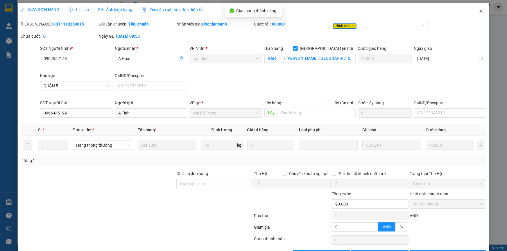
click at [479, 12] on icon "close" at bounding box center [481, 10] width 5 height 5
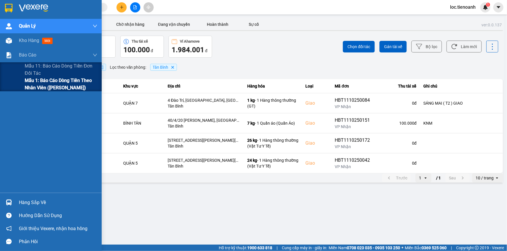
click at [36, 82] on span "Mẫu 1: Báo cáo dòng tiền theo nhân viên (Nhân Viên)" at bounding box center [61, 84] width 73 height 15
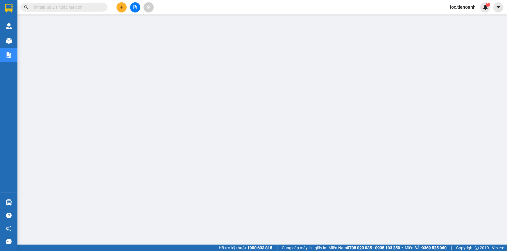
click at [461, 9] on span "loc.tienoanh" at bounding box center [462, 6] width 35 height 7
click at [460, 16] on span "Đăng xuất" at bounding box center [466, 18] width 24 height 6
